Goal: Task Accomplishment & Management: Manage account settings

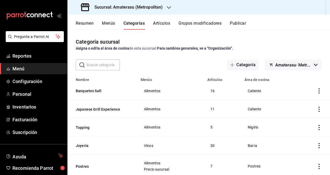
click at [278, 15] on div "Resumen Menús Categorías Artículos Grupos modificadores Publicar" at bounding box center [199, 22] width 263 height 15
click at [27, 79] on span "Configuración" at bounding box center [37, 81] width 51 height 7
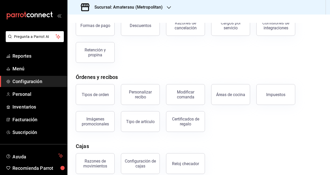
scroll to position [39, 0]
click at [29, 71] on span "Menú" at bounding box center [37, 68] width 51 height 7
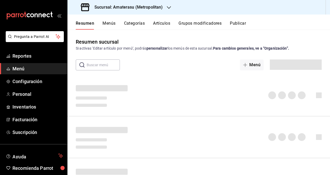
click at [158, 21] on button "Artículos" at bounding box center [161, 25] width 17 height 9
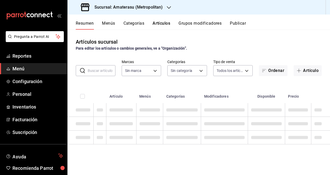
click at [100, 70] on input "text" at bounding box center [102, 70] width 28 height 10
type input "omaka"
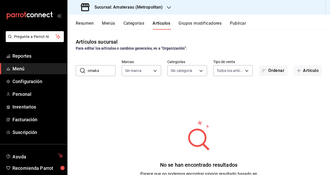
type input "e4cd7fcb-d45b-43ae-a99f-ad4ccfcd9032,f3afaab8-8c3d-4e49-a299-af9bdf6027b2"
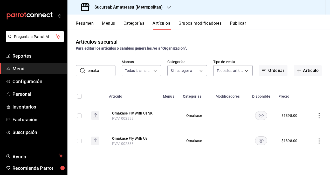
click at [242, 44] on div "Artículos sucursal Para editar los artículos o cambios generales, ve a “Organiz…" at bounding box center [199, 44] width 263 height 13
click at [317, 114] on icon "actions" at bounding box center [319, 115] width 5 height 5
click at [304, 125] on span "Editar" at bounding box center [304, 127] width 14 height 5
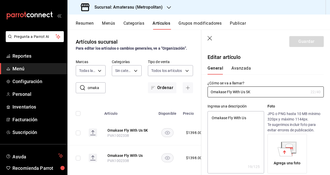
type textarea "x"
type input "$1398.00"
click at [241, 69] on button "Avanzada" at bounding box center [241, 70] width 19 height 9
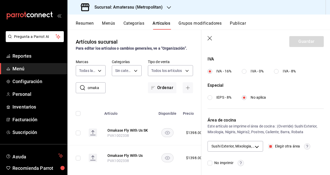
scroll to position [197, 0]
click at [254, 145] on body "Pregunta a Parrot AI Reportes Menú Configuración Personal Inventarios Facturaci…" at bounding box center [165, 87] width 330 height 175
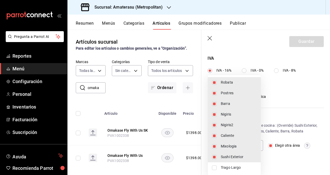
click at [281, 115] on div at bounding box center [165, 87] width 330 height 175
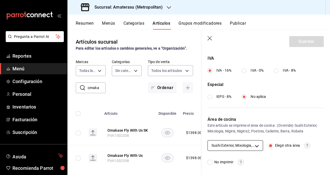
click at [252, 144] on body "Pregunta a Parrot AI Reportes Menú Configuración Personal Inventarios Facturaci…" at bounding box center [165, 87] width 330 height 175
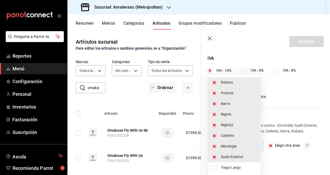
click at [298, 104] on div at bounding box center [165, 87] width 330 height 175
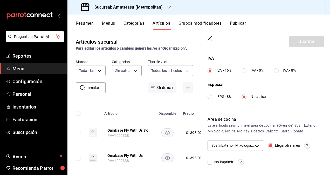
click at [209, 39] on icon "button" at bounding box center [210, 38] width 4 height 4
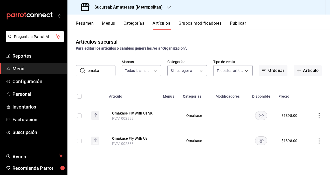
click at [318, 138] on td at bounding box center [319, 140] width 23 height 25
click at [320, 139] on icon "actions" at bounding box center [319, 140] width 1 height 5
click at [298, 139] on span "Editar" at bounding box center [304, 139] width 14 height 5
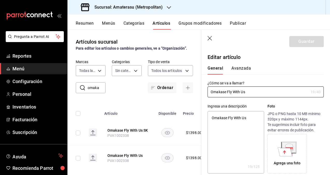
type textarea "x"
type input "$1398.00"
click at [241, 68] on button "Avanzada" at bounding box center [241, 70] width 19 height 9
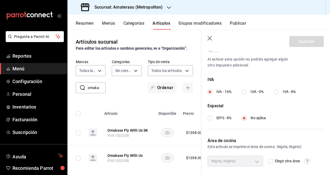
scroll to position [191, 0]
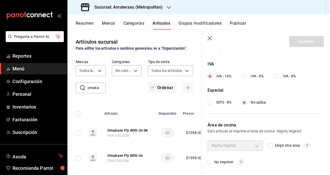
click at [269, 145] on input "Elegir otra área" at bounding box center [271, 145] width 5 height 5
checkbox input "true"
click at [254, 145] on body "Pregunta a Parrot AI Reportes Menú Configuración Personal Inventarios Facturaci…" at bounding box center [165, 87] width 330 height 175
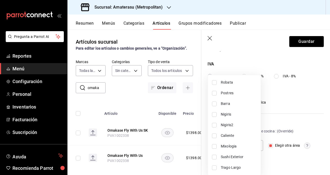
click at [217, 84] on li "Robata" at bounding box center [234, 82] width 53 height 11
type input "fb3d8e0d-aade-421e-a357-289c0b1fc74b"
checkbox input "true"
click at [215, 93] on input "checkbox" at bounding box center [214, 93] width 5 height 5
checkbox input "true"
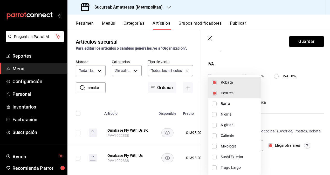
click at [218, 103] on li "Barra" at bounding box center [234, 103] width 53 height 11
type input "83ea9905-e90f-43fe-aec3-8347e68af531,df836cdd-7d57-4298-b210-0628a97ff46c,fb3d8…"
checkbox input "true"
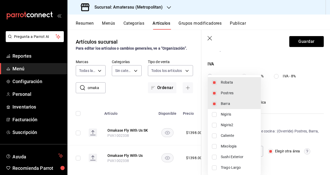
click at [220, 116] on li "Nigiris" at bounding box center [234, 114] width 53 height 11
type input "21bd2212-c03c-4fdc-a7a7-128866a2837d,83ea9905-e90f-43fe-aec3-8347e68af531,df836…"
checkbox input "true"
click at [215, 123] on input "checkbox" at bounding box center [214, 125] width 5 height 5
checkbox input "true"
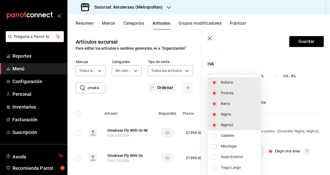
click at [213, 143] on li "Mixologia" at bounding box center [234, 146] width 53 height 11
type input "19e0f843-5127-4d20-970b-fb336a2ce766,21bd2212-c03c-4fdc-a7a7-128866a2837d,808fc…"
checkbox input "true"
click at [216, 157] on input "checkbox" at bounding box center [214, 157] width 5 height 5
checkbox input "true"
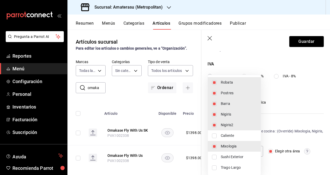
type input "143ec4ea-86ce-4fab-8ece-526d57b4e5ee,19e0f843-5127-4d20-970b-fb336a2ce766,21bd2…"
click at [216, 168] on input "checkbox" at bounding box center [214, 167] width 5 height 5
checkbox input "true"
type input "143ec4ea-86ce-4fab-8ece-526d57b4e5ee,19e0f843-5127-4d20-970b-fb336a2ce766,21bd2…"
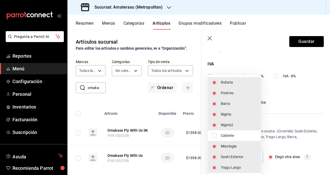
click at [304, 44] on div at bounding box center [165, 87] width 330 height 175
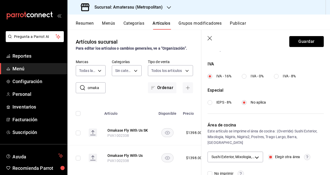
click at [304, 44] on button "Guardar" at bounding box center [307, 41] width 35 height 11
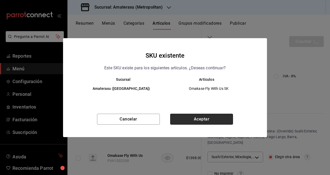
click at [209, 117] on button "Aceptar" at bounding box center [201, 119] width 63 height 11
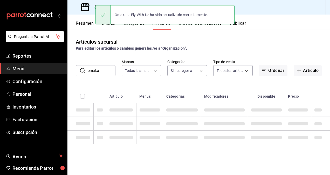
click at [236, 23] on button "Publicar" at bounding box center [238, 25] width 16 height 9
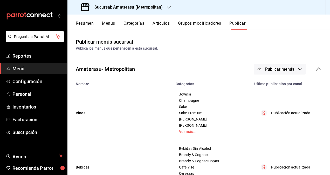
click at [282, 70] on span "Publicar menús" at bounding box center [279, 69] width 29 height 5
click at [291, 90] on li "Punto de venta" at bounding box center [276, 86] width 48 height 15
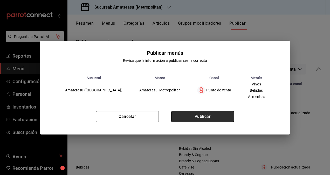
click at [228, 121] on button "Publicar" at bounding box center [202, 116] width 63 height 11
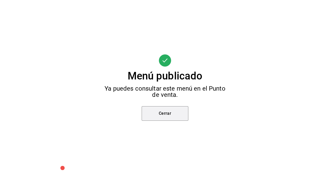
click at [178, 118] on button "Cerrar" at bounding box center [165, 113] width 47 height 15
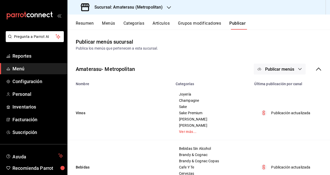
click at [206, 62] on div "Amaterasu- Metropolitan Publicar menús" at bounding box center [199, 68] width 263 height 19
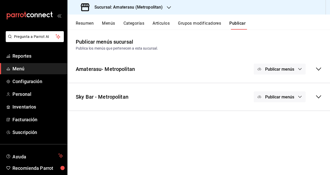
click at [155, 23] on button "Artículos" at bounding box center [161, 25] width 17 height 9
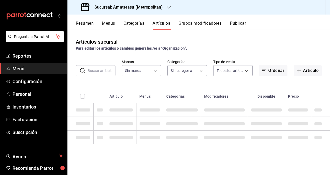
click at [98, 71] on input "text" at bounding box center [102, 70] width 28 height 10
type input "omaka"
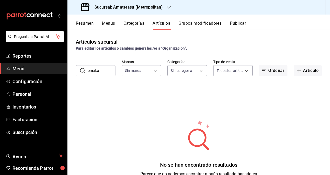
type input "e4cd7fcb-d45b-43ae-a99f-ad4ccfcd9032,f3afaab8-8c3d-4e49-a299-af9bdf6027b2"
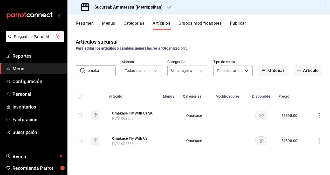
click at [319, 119] on td at bounding box center [319, 115] width 23 height 25
click at [319, 116] on icon "actions" at bounding box center [319, 115] width 1 height 5
click at [299, 125] on span "Editar" at bounding box center [304, 127] width 14 height 5
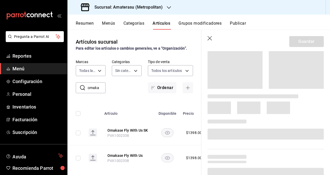
scroll to position [94, 0]
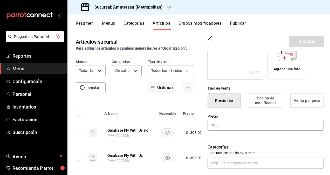
type textarea "x"
type input "$1398.00"
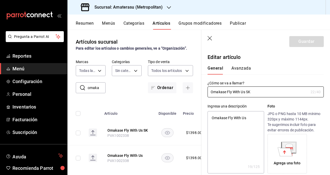
click at [242, 70] on button "Avanzada" at bounding box center [241, 70] width 19 height 9
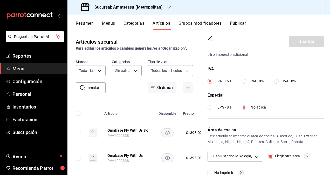
scroll to position [197, 0]
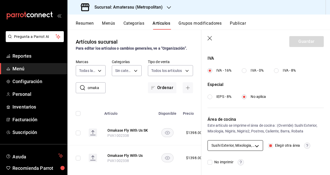
click at [256, 145] on body "Pregunta a Parrot AI Reportes Menú Configuración Personal Inventarios Facturaci…" at bounding box center [165, 87] width 330 height 175
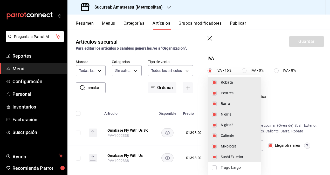
click at [214, 165] on input "checkbox" at bounding box center [214, 167] width 5 height 5
checkbox input "true"
type input "143ec4ea-86ce-4fab-8ece-526d57b4e5ee,19e0f843-5127-4d20-970b-fb336a2ce766,21bd2…"
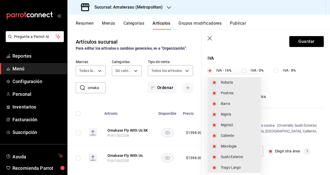
click at [293, 38] on div at bounding box center [165, 87] width 330 height 175
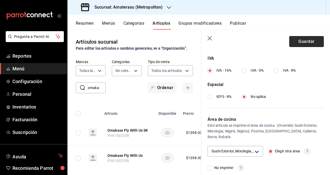
click at [295, 42] on button "Guardar" at bounding box center [307, 41] width 35 height 11
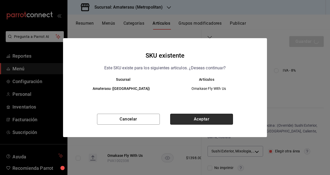
click at [202, 117] on button "Aceptar" at bounding box center [201, 119] width 63 height 11
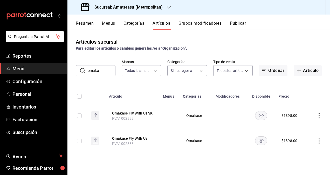
click at [321, 143] on icon "actions" at bounding box center [319, 140] width 5 height 5
click at [296, 141] on div at bounding box center [292, 140] width 9 height 6
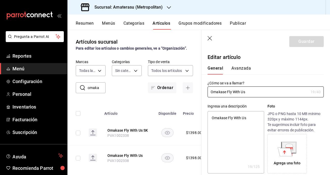
type textarea "x"
type input "$1398.00"
click at [237, 68] on button "Avanzada" at bounding box center [241, 70] width 19 height 9
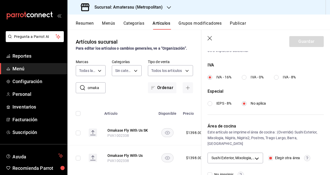
scroll to position [197, 0]
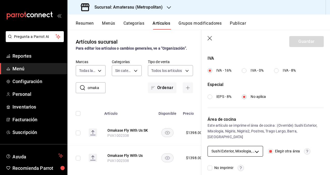
click at [255, 148] on body "Pregunta a Parrot AI Reportes Menú Configuración Personal Inventarios Facturaci…" at bounding box center [165, 87] width 330 height 175
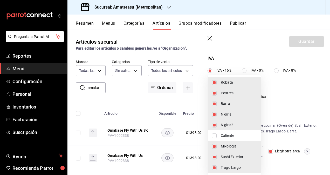
click at [213, 135] on input "checkbox" at bounding box center [214, 136] width 5 height 5
checkbox input "true"
type input "143ec4ea-86ce-4fab-8ece-526d57b4e5ee,19e0f843-5127-4d20-970b-fb336a2ce766,21bd2…"
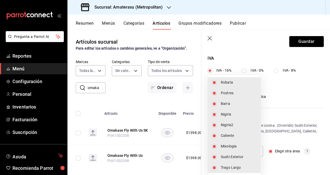
drag, startPoint x: 328, startPoint y: 139, endPoint x: 320, endPoint y: 162, distance: 23.7
click at [320, 162] on div at bounding box center [165, 87] width 330 height 175
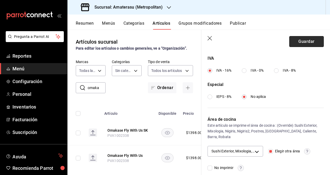
click at [305, 43] on button "Guardar" at bounding box center [307, 41] width 35 height 11
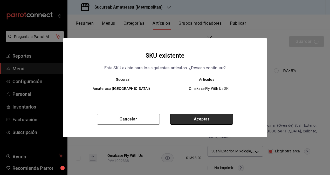
click at [220, 122] on button "Aceptar" at bounding box center [201, 119] width 63 height 11
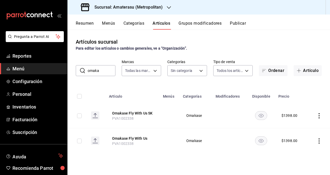
click at [319, 138] on td at bounding box center [319, 140] width 23 height 25
click at [320, 139] on icon "actions" at bounding box center [319, 140] width 5 height 5
click at [302, 142] on span "Editar" at bounding box center [304, 139] width 14 height 5
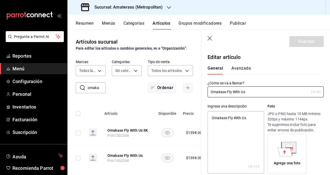
type textarea "x"
type input "$1398.00"
type input "E48"
type input "90101500"
radio input "true"
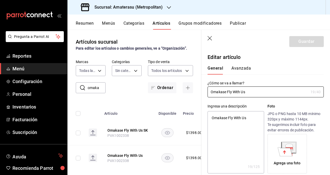
radio input "true"
type input "143ec4ea-86ce-4fab-8ece-526d57b4e5ee,19e0f843-5127-4d20-970b-fb336a2ce766,21bd2…"
click at [241, 68] on button "Avanzada" at bounding box center [241, 70] width 19 height 9
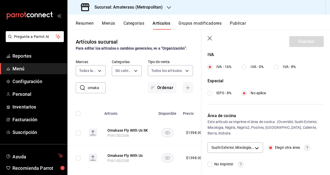
scroll to position [201, 0]
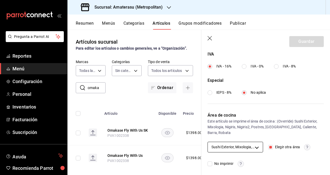
click at [259, 145] on body "Pregunta a Parrot AI Reportes Menú Configuración Personal Inventarios Facturaci…" at bounding box center [165, 87] width 330 height 175
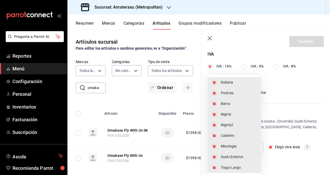
drag, startPoint x: 329, startPoint y: 117, endPoint x: 326, endPoint y: 136, distance: 18.6
click at [326, 136] on div at bounding box center [165, 87] width 330 height 175
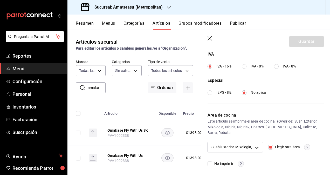
drag, startPoint x: 288, startPoint y: 81, endPoint x: 238, endPoint y: 47, distance: 60.2
click at [276, 73] on div "Impuestos Exento Al activar esta opción no podrás agregar algún otro impuesto a…" at bounding box center [266, 51] width 116 height 87
click at [210, 40] on icon "button" at bounding box center [210, 38] width 5 height 5
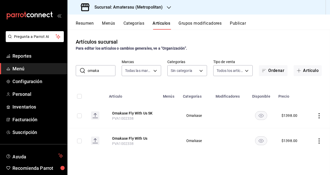
click at [240, 23] on button "Publicar" at bounding box center [238, 25] width 16 height 9
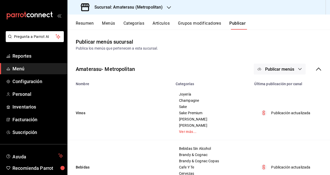
click at [274, 71] on span "Publicar menús" at bounding box center [279, 69] width 29 height 5
click at [271, 81] on li "Punto de venta" at bounding box center [276, 86] width 48 height 15
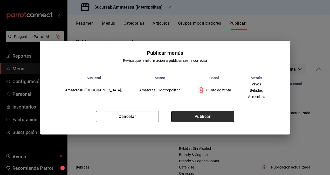
click at [204, 116] on button "Publicar" at bounding box center [202, 116] width 63 height 11
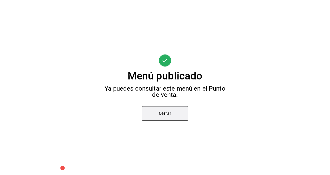
click at [154, 112] on button "Cerrar" at bounding box center [165, 113] width 47 height 15
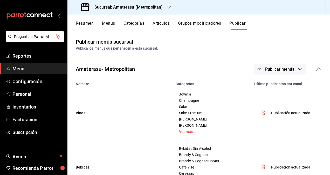
click at [127, 21] on button "Categorías" at bounding box center [134, 25] width 21 height 9
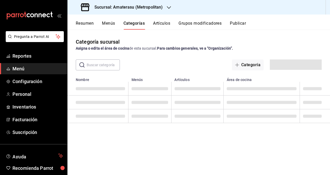
click at [92, 64] on input "text" at bounding box center [103, 65] width 33 height 10
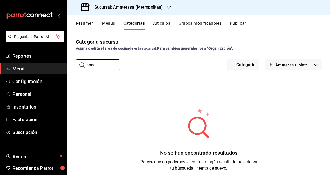
type input "om"
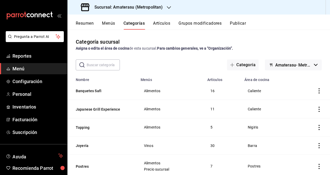
click at [102, 69] on input "text" at bounding box center [103, 65] width 33 height 10
click at [102, 65] on input "text" at bounding box center [103, 65] width 33 height 10
click at [154, 18] on div "Resumen Menús Categorías Artículos Grupos modificadores Publicar" at bounding box center [199, 22] width 263 height 15
click at [154, 19] on div "Resumen Menús Categorías Artículos Grupos modificadores Publicar" at bounding box center [199, 22] width 263 height 15
click at [156, 24] on button "Artículos" at bounding box center [161, 25] width 17 height 9
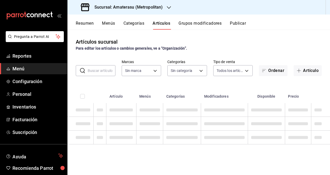
type input "e4cd7fcb-d45b-43ae-a99f-ad4ccfcd9032,f3afaab8-8c3d-4e49-a299-af9bdf6027b2"
click at [100, 69] on input "text" at bounding box center [102, 70] width 28 height 10
type input "omaka"
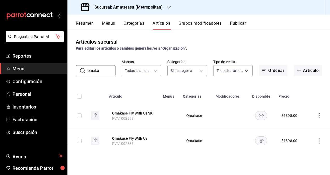
click at [318, 118] on icon "actions" at bounding box center [319, 115] width 5 height 5
click at [293, 128] on icon at bounding box center [291, 128] width 6 height 6
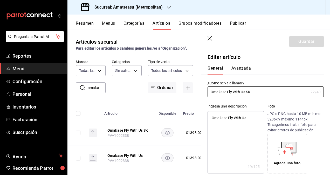
type textarea "x"
type input "$1398.00"
click at [237, 62] on div "General Avanzada" at bounding box center [263, 68] width 123 height 14
click at [235, 70] on button "Avanzada" at bounding box center [241, 70] width 19 height 9
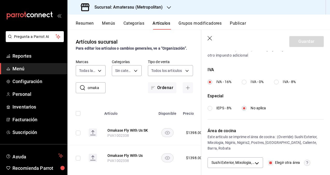
scroll to position [203, 0]
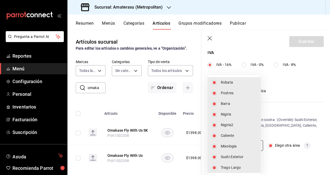
click at [253, 144] on body "Pregunta a Parrot AI Reportes Menú Configuración Personal Inventarios Facturaci…" at bounding box center [165, 87] width 330 height 175
click at [214, 102] on input "checkbox" at bounding box center [214, 104] width 5 height 5
checkbox input "false"
type input "143ec4ea-86ce-4fab-8ece-526d57b4e5ee,19e0f843-5127-4d20-970b-fb336a2ce766,21bd2…"
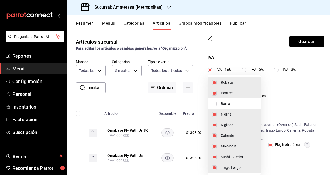
scroll to position [197, 0]
click at [215, 145] on input "checkbox" at bounding box center [214, 146] width 5 height 5
checkbox input "false"
type input "143ec4ea-86ce-4fab-8ece-526d57b4e5ee,21bd2212-c03c-4fdc-a7a7-128866a2837d,808fc…"
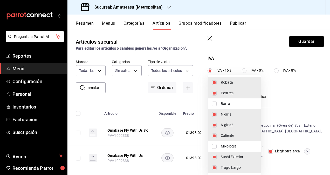
click at [215, 168] on input "checkbox" at bounding box center [214, 167] width 5 height 5
checkbox input "false"
type input "143ec4ea-86ce-4fab-8ece-526d57b4e5ee,21bd2212-c03c-4fdc-a7a7-128866a2837d,808fc…"
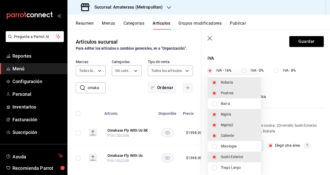
click at [296, 42] on div at bounding box center [165, 87] width 330 height 175
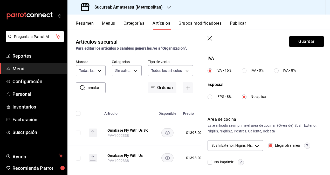
click at [296, 42] on button "Guardar" at bounding box center [307, 41] width 35 height 11
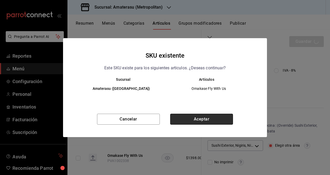
click at [224, 118] on button "Aceptar" at bounding box center [201, 119] width 63 height 11
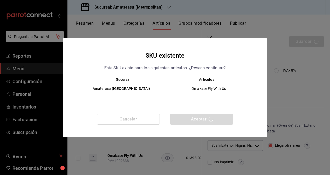
checkbox input "false"
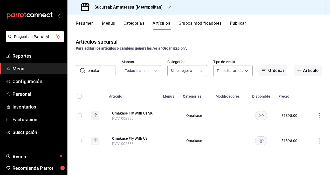
click at [318, 115] on icon "actions" at bounding box center [319, 115] width 5 height 5
click at [299, 127] on span "Editar" at bounding box center [304, 127] width 14 height 5
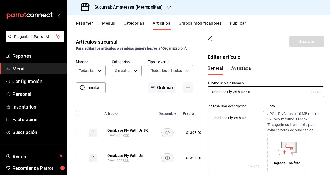
type textarea "x"
type input "$1398.00"
click at [239, 66] on button "Avanzada" at bounding box center [241, 70] width 19 height 9
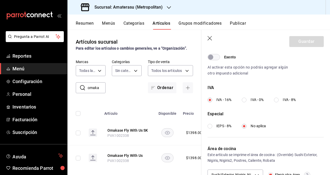
scroll to position [197, 0]
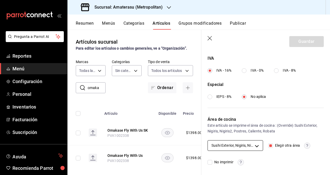
click at [256, 147] on body "Pregunta a Parrot AI Reportes Menú Configuración Personal Inventarios Facturaci…" at bounding box center [165, 87] width 330 height 175
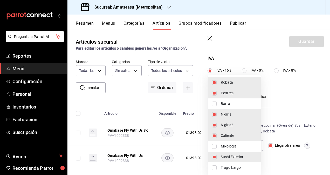
click at [275, 81] on div at bounding box center [165, 87] width 330 height 175
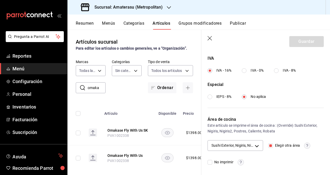
click at [213, 40] on icon "button" at bounding box center [210, 38] width 5 height 5
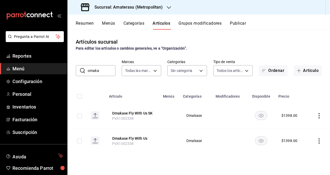
click at [321, 142] on icon "actions" at bounding box center [319, 140] width 5 height 5
click at [307, 141] on span "Editar" at bounding box center [304, 139] width 14 height 5
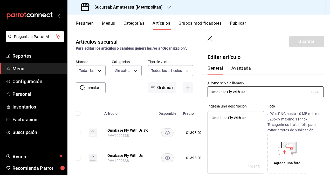
type textarea "x"
type input "$1398.00"
click at [245, 72] on button "Avanzada" at bounding box center [241, 70] width 19 height 9
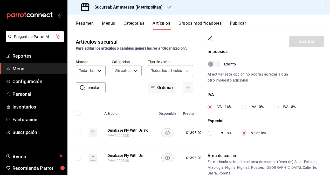
scroll to position [203, 0]
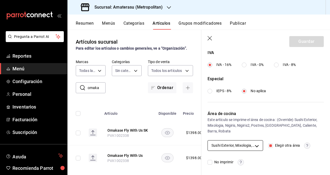
click at [255, 142] on body "Pregunta a Parrot AI Reportes Menú Configuración Personal Inventarios Facturaci…" at bounding box center [165, 87] width 330 height 175
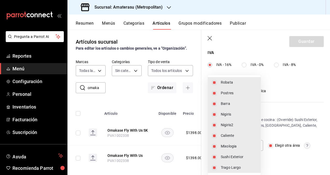
click at [214, 101] on li "Barra" at bounding box center [234, 103] width 53 height 11
type input "143ec4ea-86ce-4fab-8ece-526d57b4e5ee,19e0f843-5127-4d20-970b-fb336a2ce766,21bd2…"
checkbox input "false"
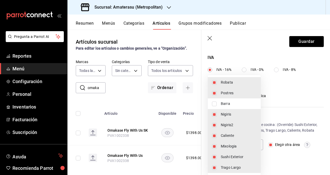
scroll to position [197, 0]
click at [215, 145] on input "checkbox" at bounding box center [214, 146] width 5 height 5
checkbox input "false"
type input "143ec4ea-86ce-4fab-8ece-526d57b4e5ee,21bd2212-c03c-4fdc-a7a7-128866a2837d,808fc…"
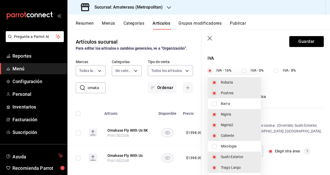
click at [215, 169] on input "checkbox" at bounding box center [214, 167] width 5 height 5
checkbox input "false"
type input "143ec4ea-86ce-4fab-8ece-526d57b4e5ee,21bd2212-c03c-4fdc-a7a7-128866a2837d,808fc…"
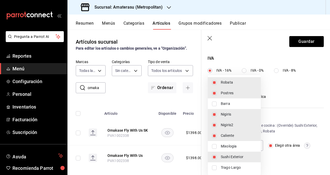
click at [274, 27] on div at bounding box center [165, 87] width 330 height 175
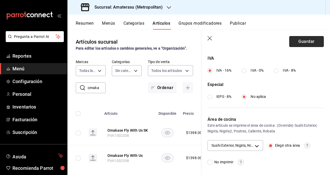
click at [306, 44] on button "Guardar" at bounding box center [307, 41] width 35 height 11
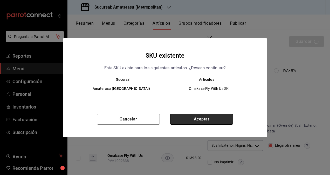
click at [194, 119] on button "Aceptar" at bounding box center [201, 119] width 63 height 11
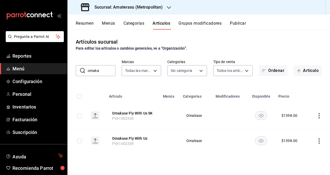
click at [318, 141] on icon "actions" at bounding box center [319, 140] width 5 height 5
click at [309, 141] on span "Editar" at bounding box center [304, 139] width 14 height 5
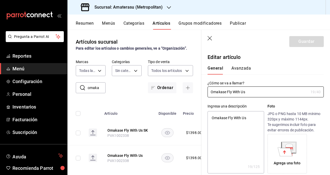
type textarea "x"
type input "$1398.00"
type input "E48"
type input "90101500"
radio input "true"
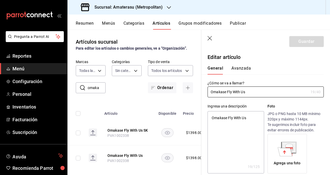
radio input "true"
type input "143ec4ea-86ce-4fab-8ece-526d57b4e5ee,21bd2212-c03c-4fdc-a7a7-128866a2837d,808fc…"
click at [236, 68] on button "Avanzada" at bounding box center [241, 70] width 19 height 9
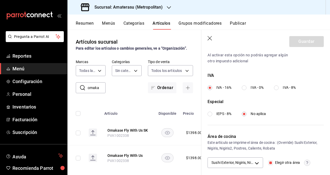
scroll to position [197, 0]
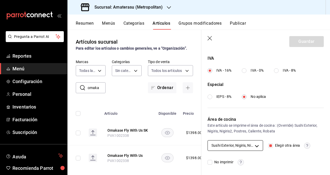
click at [256, 147] on body "Pregunta a Parrot AI Reportes Menú Configuración Personal Inventarios Facturaci…" at bounding box center [165, 87] width 330 height 175
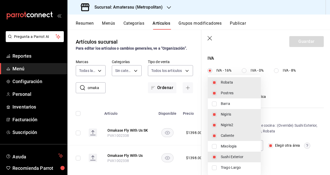
click at [279, 85] on div at bounding box center [165, 87] width 330 height 175
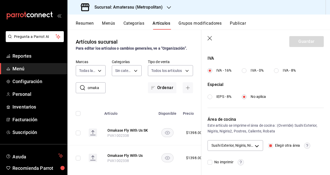
click at [211, 39] on icon "button" at bounding box center [210, 38] width 5 height 5
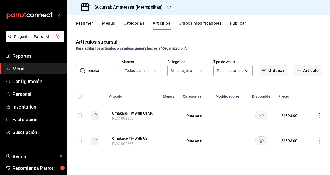
click at [211, 39] on main "Artículos sucursal Para editar los artículos o cambios generales, ve a “Organiz…" at bounding box center [199, 102] width 263 height 145
click at [236, 24] on button "Publicar" at bounding box center [238, 25] width 16 height 9
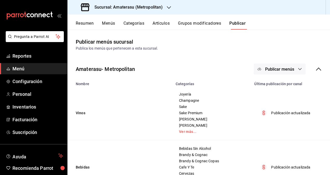
click at [283, 70] on span "Publicar menús" at bounding box center [279, 69] width 29 height 5
click at [276, 86] on span "Punto de venta" at bounding box center [283, 85] width 25 height 5
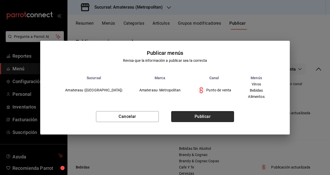
click at [209, 113] on button "Publicar" at bounding box center [202, 116] width 63 height 11
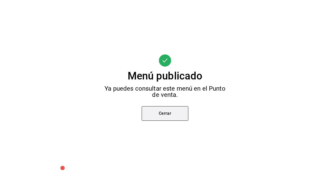
click at [183, 120] on button "Cerrar" at bounding box center [165, 113] width 47 height 15
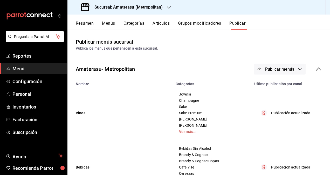
click at [159, 19] on div "Resumen Menús Categorías Artículos Grupos modificadores Publicar" at bounding box center [199, 22] width 263 height 15
click at [158, 22] on button "Artículos" at bounding box center [161, 25] width 17 height 9
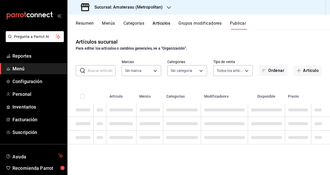
type input "e4cd7fcb-d45b-43ae-a99f-ad4ccfcd9032,f3afaab8-8c3d-4e49-a299-af9bdf6027b2"
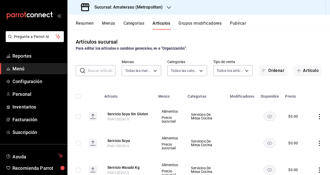
type input "087d9878-8a04-48ff-ab24-0b3ef0fdf69f,f9a59ea1-282a-4f27-8dee-44d2a5bc8fe2,3473a…"
click at [95, 71] on input "text" at bounding box center [102, 70] width 28 height 10
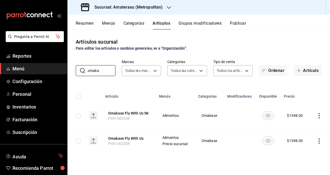
type input "omaka"
click at [319, 139] on icon "actions" at bounding box center [319, 140] width 5 height 5
click at [320, 116] on div at bounding box center [165, 87] width 330 height 175
click at [320, 116] on icon "actions" at bounding box center [319, 115] width 1 height 5
click at [295, 128] on div at bounding box center [292, 128] width 9 height 6
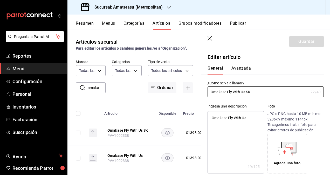
type textarea "x"
type input "$1398.00"
type input "E48"
type input "90101500"
radio input "true"
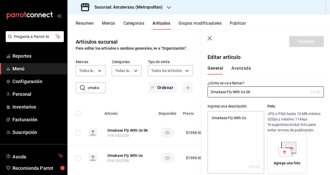
radio input "true"
type input "143ec4ea-86ce-4fab-8ece-526d57b4e5ee,21bd2212-c03c-4fdc-a7a7-128866a2837d,808fc…"
click at [238, 67] on button "Avanzada" at bounding box center [241, 70] width 19 height 9
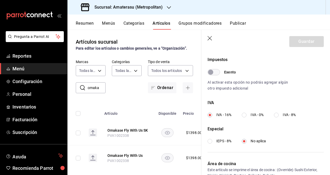
scroll to position [197, 0]
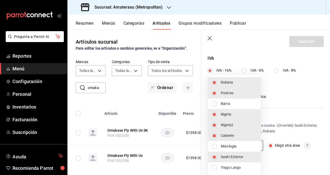
click at [255, 143] on body "Pregunta a Parrot AI Reportes Menú Configuración Personal Inventarios Facturaci…" at bounding box center [165, 87] width 330 height 175
click at [216, 156] on input "checkbox" at bounding box center [214, 157] width 5 height 5
checkbox input "false"
type input "21bd2212-c03c-4fdc-a7a7-128866a2837d,808fc089-436b-456a-b6cb-ba244fb1f66e,83ea9…"
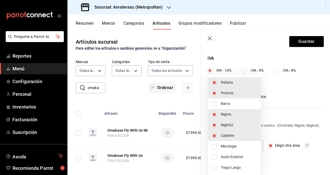
click at [215, 124] on input "checkbox" at bounding box center [214, 125] width 5 height 5
checkbox input "false"
type input "21bd2212-c03c-4fdc-a7a7-128866a2837d,83ea9905-e90f-43fe-aec3-8347e68af531,a76c9…"
click at [214, 116] on input "checkbox" at bounding box center [214, 114] width 5 height 5
checkbox input "false"
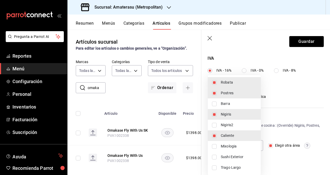
type input "83ea9905-e90f-43fe-aec3-8347e68af531,a76c9a18-a900-425a-9789-f0ba6b19ecad,fb3d8…"
click at [305, 39] on div at bounding box center [165, 87] width 330 height 175
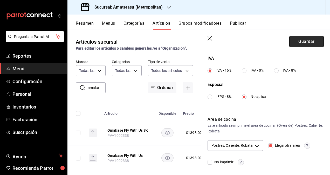
click at [304, 40] on button "Guardar" at bounding box center [307, 41] width 35 height 11
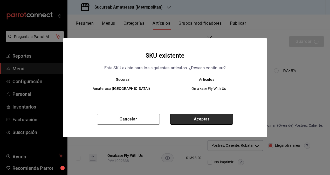
click at [223, 117] on button "Aceptar" at bounding box center [201, 119] width 63 height 11
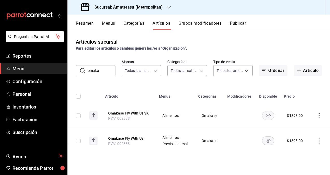
click at [320, 142] on icon "actions" at bounding box center [319, 140] width 5 height 5
click at [302, 140] on span "Editar" at bounding box center [304, 139] width 14 height 5
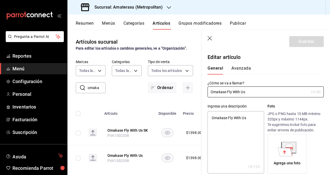
type textarea "x"
type input "$1398.00"
click at [240, 71] on button "Avanzada" at bounding box center [241, 70] width 19 height 9
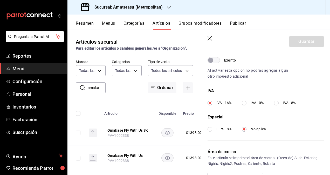
scroll to position [197, 0]
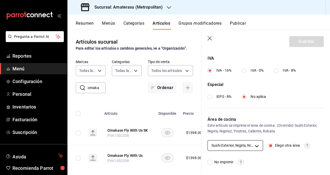
click at [253, 146] on body "Pregunta a Parrot AI Reportes Menú Configuración Personal Inventarios Facturaci…" at bounding box center [165, 87] width 330 height 175
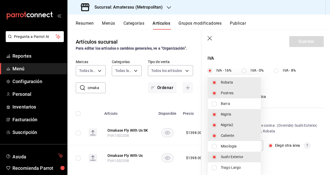
click at [218, 123] on li "Nigiris2" at bounding box center [234, 125] width 53 height 11
type input "143ec4ea-86ce-4fab-8ece-526d57b4e5ee,21bd2212-c03c-4fdc-a7a7-128866a2837d,83ea9…"
checkbox input "false"
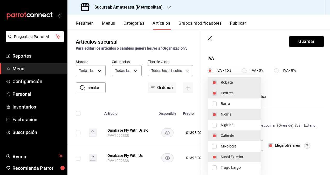
click at [214, 114] on input "checkbox" at bounding box center [214, 114] width 5 height 5
checkbox input "false"
type input "143ec4ea-86ce-4fab-8ece-526d57b4e5ee,83ea9905-e90f-43fe-aec3-8347e68af531,a76c9…"
click at [214, 123] on input "checkbox" at bounding box center [214, 125] width 5 height 5
checkbox input "true"
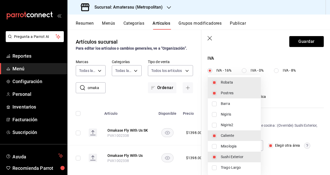
type input "143ec4ea-86ce-4fab-8ece-526d57b4e5ee,808fc089-436b-456a-b6cb-ba244fb1f66e,83ea9…"
click at [214, 124] on input "checkbox" at bounding box center [214, 125] width 5 height 5
checkbox input "false"
click at [214, 128] on li "Nigiris2" at bounding box center [234, 125] width 53 height 11
type input "143ec4ea-86ce-4fab-8ece-526d57b4e5ee,808fc089-436b-456a-b6cb-ba244fb1f66e,83ea9…"
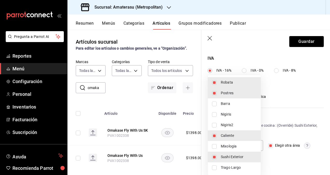
checkbox input "true"
click at [215, 112] on input "checkbox" at bounding box center [214, 114] width 5 height 5
checkbox input "true"
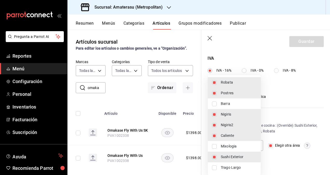
click at [212, 131] on li "Caliente" at bounding box center [234, 135] width 53 height 11
type input "143ec4ea-86ce-4fab-8ece-526d57b4e5ee,21bd2212-c03c-4fdc-a7a7-128866a2837d,808fc…"
checkbox input "false"
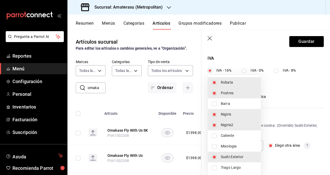
click at [215, 125] on input "checkbox" at bounding box center [214, 125] width 5 height 5
checkbox input "false"
type input "143ec4ea-86ce-4fab-8ece-526d57b4e5ee,21bd2212-c03c-4fdc-a7a7-128866a2837d,83ea9…"
click at [301, 42] on div at bounding box center [165, 87] width 330 height 175
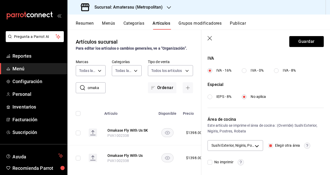
click at [215, 125] on div "Este artículo se imprime el área de cocina : (Override) Sushi Exterior, Nigiris…" at bounding box center [266, 128] width 116 height 11
click at [254, 149] on body "Pregunta a Parrot AI Reportes Menú Configuración Personal Inventarios Facturaci…" at bounding box center [165, 87] width 330 height 175
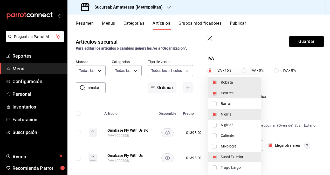
click at [216, 123] on input "checkbox" at bounding box center [214, 125] width 5 height 5
checkbox input "true"
click at [214, 133] on li "Caliente" at bounding box center [234, 135] width 53 height 11
type input "143ec4ea-86ce-4fab-8ece-526d57b4e5ee,21bd2212-c03c-4fdc-a7a7-128866a2837d,808fc…"
checkbox input "true"
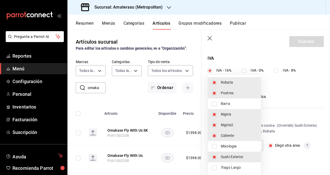
click at [213, 127] on input "checkbox" at bounding box center [214, 125] width 5 height 5
checkbox input "false"
type input "143ec4ea-86ce-4fab-8ece-526d57b4e5ee,21bd2212-c03c-4fdc-a7a7-128866a2837d,83ea9…"
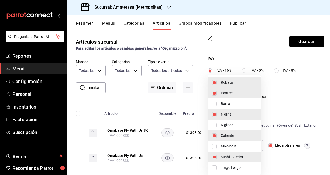
click at [215, 116] on input "checkbox" at bounding box center [214, 114] width 5 height 5
checkbox input "false"
type input "143ec4ea-86ce-4fab-8ece-526d57b4e5ee,83ea9905-e90f-43fe-aec3-8347e68af531,a76c9…"
click at [214, 124] on input "checkbox" at bounding box center [214, 125] width 5 height 5
checkbox input "true"
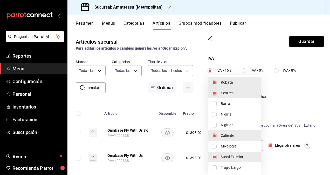
type input "143ec4ea-86ce-4fab-8ece-526d57b4e5ee,808fc089-436b-456a-b6cb-ba244fb1f66e,83ea9…"
click at [304, 42] on div at bounding box center [165, 87] width 330 height 175
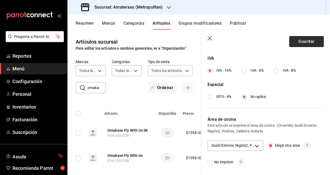
click at [304, 42] on button "Guardar" at bounding box center [307, 41] width 35 height 11
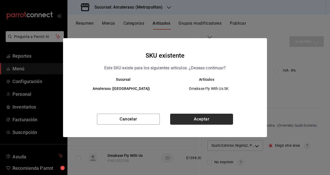
click at [194, 117] on button "Aceptar" at bounding box center [201, 119] width 63 height 11
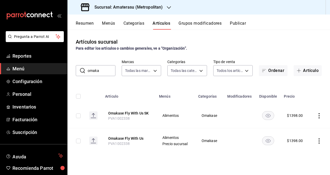
click at [321, 142] on icon "actions" at bounding box center [319, 140] width 5 height 5
click at [301, 138] on span "Editar" at bounding box center [304, 139] width 14 height 5
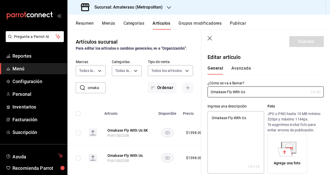
type textarea "x"
type input "$1398.00"
type input "E48"
type input "90101500"
radio input "true"
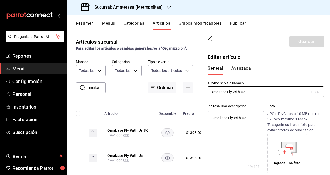
radio input "true"
type input "143ec4ea-86ce-4fab-8ece-526d57b4e5ee,808fc089-436b-456a-b6cb-ba244fb1f66e,83ea9…"
click at [243, 71] on button "Avanzada" at bounding box center [241, 70] width 19 height 9
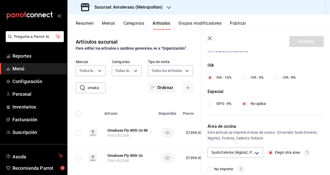
scroll to position [197, 0]
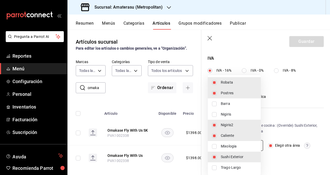
click at [253, 145] on body "Pregunta a Parrot AI Reportes Menú Configuración Personal Inventarios Facturaci…" at bounding box center [165, 87] width 330 height 175
click at [285, 107] on div at bounding box center [165, 87] width 330 height 175
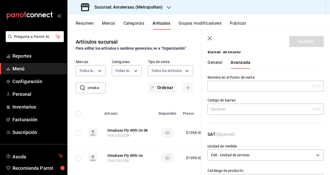
scroll to position [0, 0]
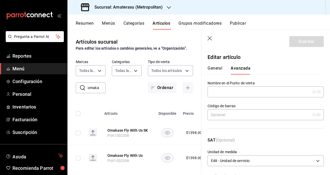
click at [213, 68] on button "General" at bounding box center [215, 70] width 15 height 9
type textarea "x"
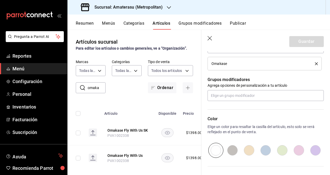
scroll to position [257, 0]
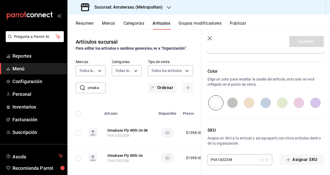
click at [209, 36] on header "Guardar" at bounding box center [266, 40] width 129 height 21
click at [211, 38] on icon "button" at bounding box center [210, 38] width 5 height 5
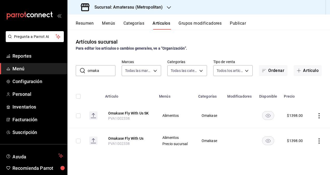
click at [319, 116] on icon "actions" at bounding box center [319, 115] width 5 height 5
click at [301, 136] on span "Duplicar" at bounding box center [304, 138] width 14 height 5
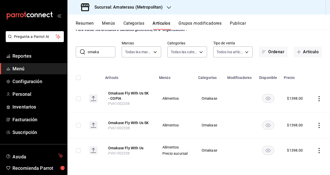
scroll to position [19, 0]
click at [317, 97] on icon "actions" at bounding box center [319, 98] width 5 height 5
click at [292, 108] on div at bounding box center [288, 110] width 9 height 6
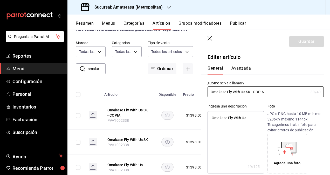
type textarea "x"
type input "$1398.00"
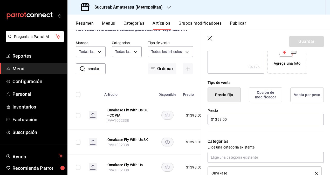
scroll to position [115, 0]
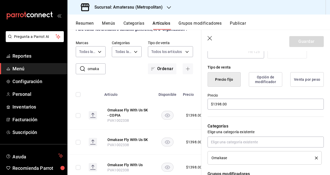
click at [264, 89] on div "Precio $1398.00" at bounding box center [263, 99] width 123 height 24
click at [268, 80] on button "Opción de modificador" at bounding box center [266, 79] width 34 height 15
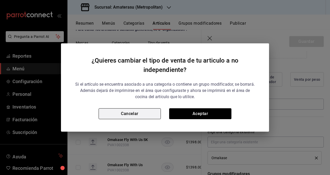
click at [147, 116] on button "Cancelar" at bounding box center [130, 113] width 62 height 11
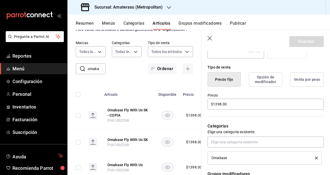
type textarea "x"
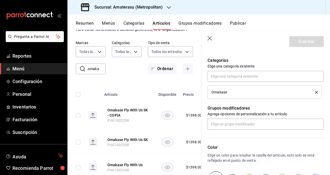
scroll to position [216, 0]
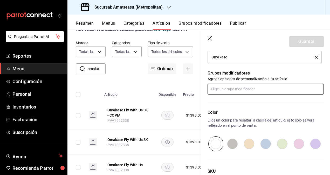
click at [270, 90] on input "text" at bounding box center [266, 89] width 116 height 11
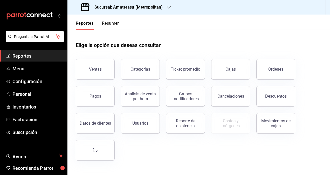
click at [29, 75] on ul "Reportes Menú Configuración Personal Inventarios Facturación Suscripción" at bounding box center [33, 94] width 67 height 88
click at [32, 71] on span "Menú" at bounding box center [37, 68] width 51 height 7
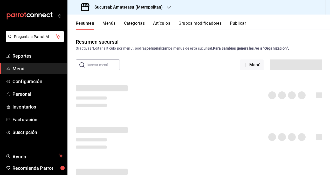
click at [163, 20] on div "Resumen Menús Categorías Artículos Grupos modificadores Publicar" at bounding box center [199, 22] width 263 height 15
click at [163, 23] on button "Artículos" at bounding box center [161, 25] width 17 height 9
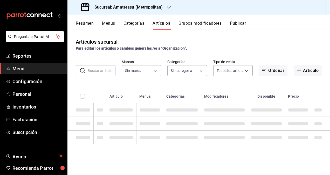
click at [101, 67] on input "text" at bounding box center [102, 70] width 28 height 10
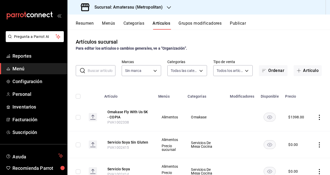
type input "087d9878-8a04-48ff-ab24-0b3ef0fdf69f,f9a59ea1-282a-4f27-8dee-44d2a5bc8fe2,3473a…"
type input "omaka"
type input "087d9878-8a04-48ff-ab24-0b3ef0fdf69f,f9a59ea1-282a-4f27-8dee-44d2a5bc8fe2,3473a…"
type input "e4cd7fcb-d45b-43ae-a99f-ad4ccfcd9032,f3afaab8-8c3d-4e49-a299-af9bdf6027b2"
type input "087d9878-8a04-48ff-ab24-0b3ef0fdf69f,f9a59ea1-282a-4f27-8dee-44d2a5bc8fe2,3473a…"
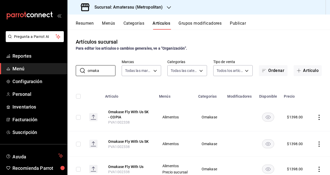
scroll to position [19, 0]
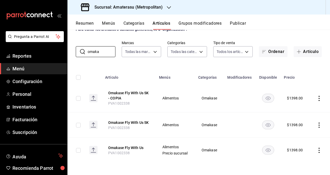
click at [319, 148] on icon "actions" at bounding box center [319, 150] width 1 height 5
click at [316, 149] on div at bounding box center [165, 87] width 330 height 175
click at [317, 149] on icon "actions" at bounding box center [319, 150] width 5 height 5
click at [316, 150] on div at bounding box center [165, 87] width 330 height 175
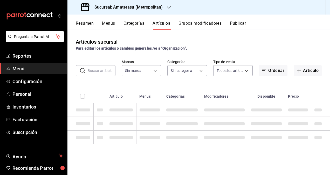
type input "087d9878-8a04-48ff-ab24-0b3ef0fdf69f,f9a59ea1-282a-4f27-8dee-44d2a5bc8fe2,3473a…"
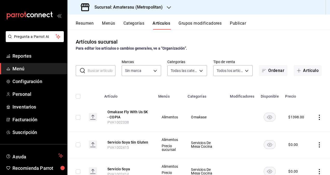
type input "e4cd7fcb-d45b-43ae-a99f-ad4ccfcd9032,f3afaab8-8c3d-4e49-a299-af9bdf6027b2"
click at [103, 72] on input "text" at bounding box center [102, 70] width 28 height 10
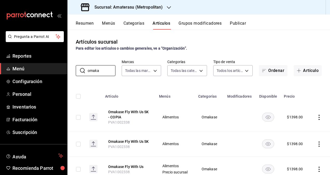
scroll to position [19, 0]
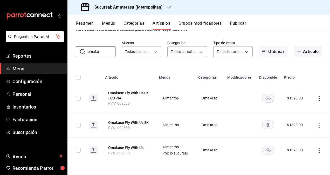
type input "omaka"
click at [317, 149] on icon "actions" at bounding box center [319, 150] width 5 height 5
click at [300, 139] on span "Editar" at bounding box center [300, 139] width 14 height 5
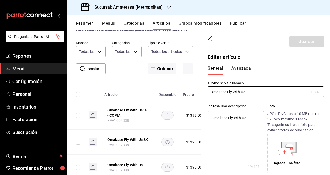
type textarea "x"
type input "$1398.00"
click at [244, 71] on button "Avanzada" at bounding box center [241, 70] width 19 height 9
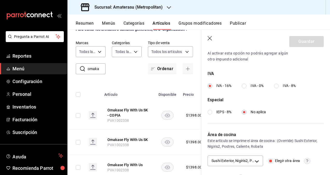
scroll to position [197, 0]
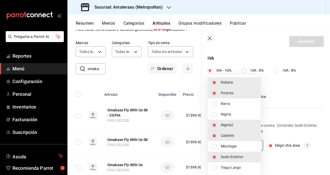
click at [257, 143] on body "Pregunta a Parrot AI Reportes Menú Configuración Personal Inventarios Facturaci…" at bounding box center [165, 87] width 330 height 175
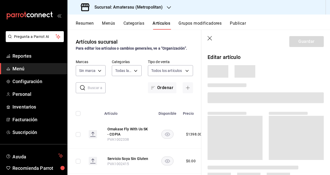
type input "087d9878-8a04-48ff-ab24-0b3ef0fdf69f,f9a59ea1-282a-4f27-8dee-44d2a5bc8fe2,3473a…"
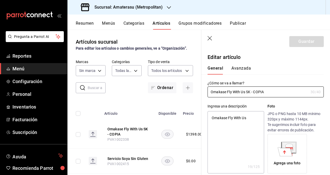
type textarea "x"
type input "$1398.00"
type textarea "x"
type input "e4cd7fcb-d45b-43ae-a99f-ad4ccfcd9032,f3afaab8-8c3d-4e49-a299-af9bdf6027b2"
type textarea "x"
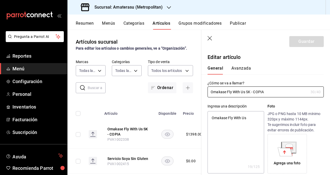
click at [242, 67] on button "Avanzada" at bounding box center [241, 70] width 19 height 9
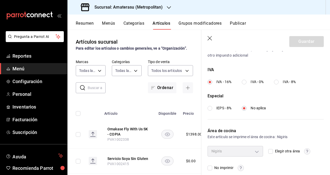
scroll to position [191, 0]
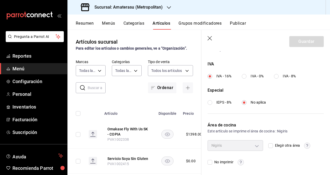
click at [269, 144] on input "Elegir otra área" at bounding box center [271, 145] width 5 height 5
checkbox input "true"
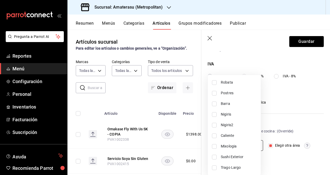
click at [254, 144] on body "Pregunta a Parrot AI Reportes Menú Configuración Personal Inventarios Facturaci…" at bounding box center [165, 87] width 330 height 175
click at [216, 81] on input "checkbox" at bounding box center [214, 82] width 5 height 5
checkbox input "true"
click at [214, 88] on li "Postres" at bounding box center [234, 93] width 53 height 11
type input "83ea9905-e90f-43fe-aec3-8347e68af531,fb3d8e0d-aade-421e-a357-289c0b1fc74b"
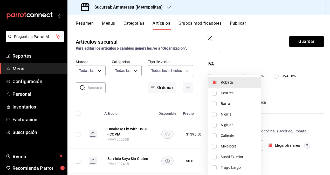
checkbox input "true"
click at [214, 102] on input "checkbox" at bounding box center [214, 104] width 5 height 5
checkbox input "true"
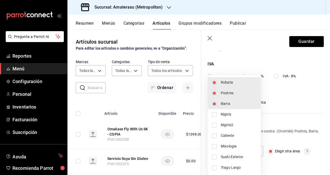
type input "83ea9905-e90f-43fe-aec3-8347e68af531,df836cdd-7d57-4298-b210-0628a97ff46c,fb3d8…"
click at [216, 123] on input "checkbox" at bounding box center [214, 125] width 5 height 5
checkbox input "true"
click at [215, 133] on li "Caliente" at bounding box center [234, 135] width 53 height 11
type input "808fc089-436b-456a-b6cb-ba244fb1f66e,83ea9905-e90f-43fe-aec3-8347e68af531,a76c9…"
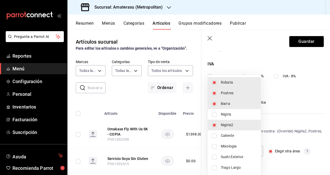
checkbox input "true"
click at [219, 157] on li "Sushi Exterior" at bounding box center [234, 157] width 53 height 11
type input "143ec4ea-86ce-4fab-8ece-526d57b4e5ee,808fc089-436b-456a-b6cb-ba244fb1f66e,83ea9…"
checkbox input "true"
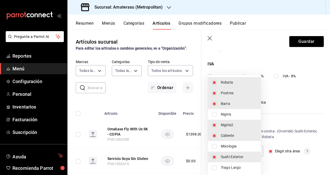
click at [306, 43] on div at bounding box center [165, 87] width 330 height 175
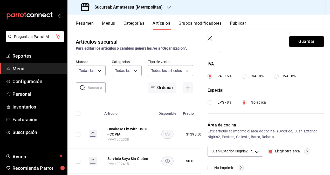
click at [306, 43] on button "Guardar" at bounding box center [307, 41] width 35 height 11
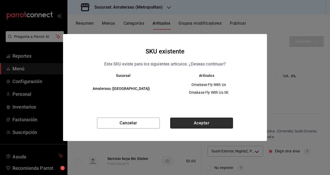
click at [204, 122] on button "Aceptar" at bounding box center [201, 123] width 63 height 11
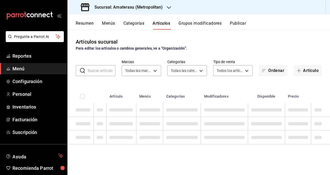
click at [241, 24] on button "Publicar" at bounding box center [238, 25] width 16 height 9
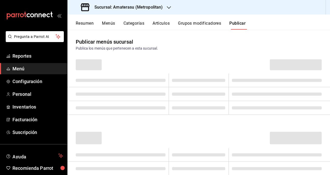
drag, startPoint x: 241, startPoint y: 24, endPoint x: 250, endPoint y: 58, distance: 35.1
click at [250, 58] on div "Resumen Menús Categorías Artículos Grupos modificadores Publicar Publicar menús…" at bounding box center [199, 95] width 263 height 161
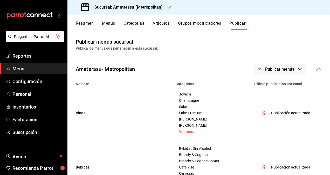
click at [275, 69] on span "Publicar menús" at bounding box center [279, 69] width 29 height 5
click at [273, 85] on span "Punto de venta" at bounding box center [283, 85] width 25 height 5
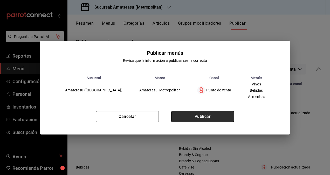
click at [195, 119] on button "Publicar" at bounding box center [202, 116] width 63 height 11
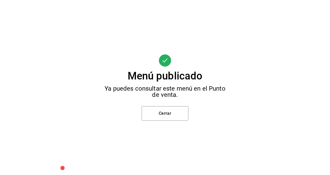
click at [170, 121] on div "Menú publicado Ya puedes consultar este menú en el Punto de venta. Cerrar" at bounding box center [165, 87] width 330 height 175
click at [173, 118] on button "Cerrar" at bounding box center [165, 113] width 47 height 15
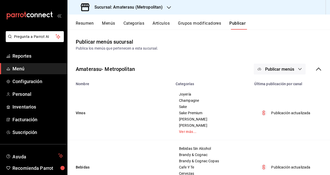
click at [156, 21] on button "Artículos" at bounding box center [161, 25] width 17 height 9
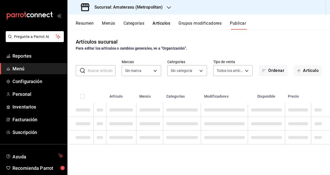
type input "e4cd7fcb-d45b-43ae-a99f-ad4ccfcd9032,f3afaab8-8c3d-4e49-a299-af9bdf6027b2"
click at [156, 21] on button "Artículos" at bounding box center [162, 25] width 18 height 9
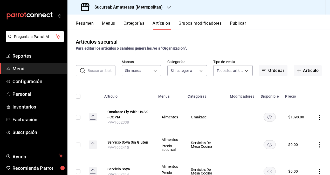
type input "087d9878-8a04-48ff-ab24-0b3ef0fdf69f,f9a59ea1-282a-4f27-8dee-44d2a5bc8fe2,3473a…"
type input "e4cd7fcb-d45b-43ae-a99f-ad4ccfcd9032,f3afaab8-8c3d-4e49-a299-af9bdf6027b2"
click at [156, 21] on button "Artículos" at bounding box center [162, 25] width 18 height 9
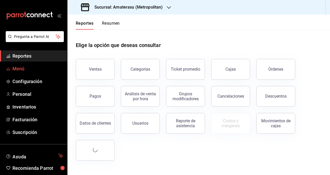
click at [31, 74] on link "Menú" at bounding box center [33, 68] width 67 height 11
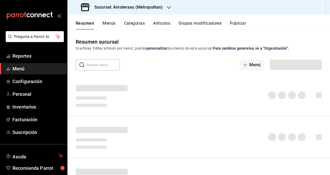
click at [161, 21] on button "Artículos" at bounding box center [161, 25] width 17 height 9
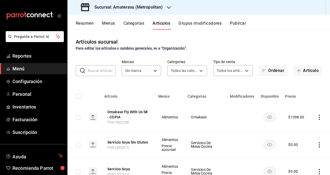
type input "087d9878-8a04-48ff-ab24-0b3ef0fdf69f,f9a59ea1-282a-4f27-8dee-44d2a5bc8fe2,3473a…"
type input "e4cd7fcb-d45b-43ae-a99f-ad4ccfcd9032,f3afaab8-8c3d-4e49-a299-af9bdf6027b2"
click at [88, 70] on input "text" at bounding box center [102, 70] width 28 height 10
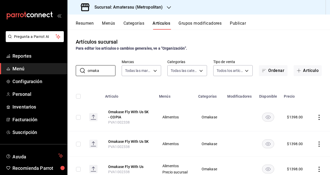
scroll to position [19, 0]
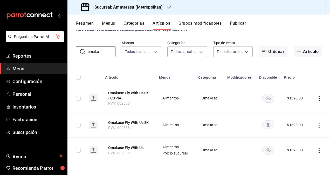
type input "omaka"
click at [317, 100] on icon "actions" at bounding box center [319, 98] width 5 height 5
click at [292, 114] on li "Editar" at bounding box center [295, 110] width 31 height 11
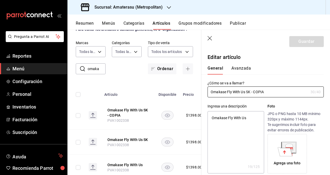
type textarea "x"
type input "$1398.00"
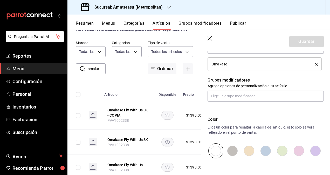
scroll to position [209, 0]
click at [251, 99] on input "text" at bounding box center [266, 95] width 116 height 11
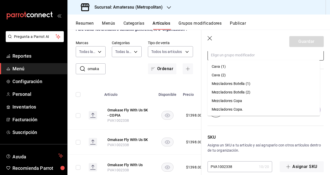
scroll to position [248, 0]
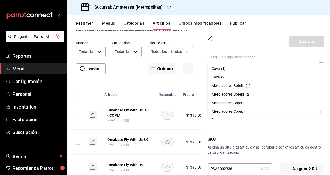
click at [279, 129] on div "SKU Asigna un SKU a tu artículo y así agruparlo con otros artículos dentro de t…" at bounding box center [263, 146] width 123 height 55
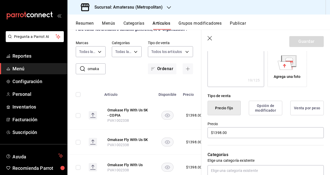
scroll to position [0, 0]
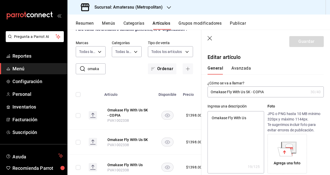
click at [238, 70] on button "Avanzada" at bounding box center [241, 70] width 19 height 9
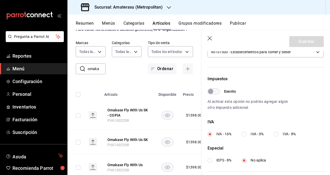
scroll to position [12, 0]
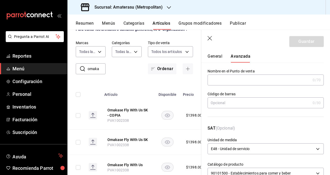
click at [208, 36] on icon "button" at bounding box center [210, 38] width 5 height 5
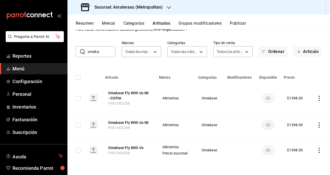
click at [209, 40] on main "Artículos sucursal Para editar los artículos o cambios generales, ve a “Organiz…" at bounding box center [199, 102] width 263 height 145
click at [317, 150] on icon "actions" at bounding box center [319, 150] width 5 height 5
click at [288, 140] on icon at bounding box center [287, 140] width 6 height 6
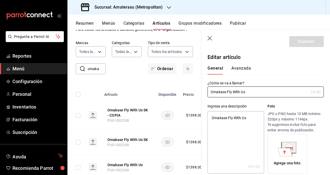
type textarea "x"
type input "$1398.00"
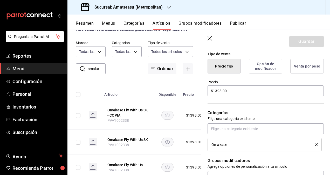
scroll to position [129, 0]
click at [267, 64] on button "Opción de modificador" at bounding box center [266, 65] width 34 height 15
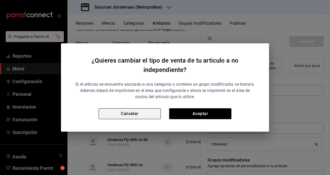
click at [133, 113] on button "Cancelar" at bounding box center [130, 113] width 62 height 11
type textarea "x"
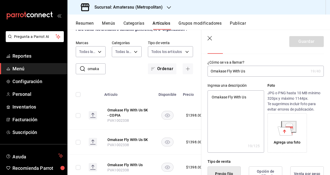
scroll to position [25, 0]
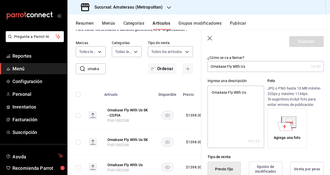
click at [213, 38] on icon "button" at bounding box center [210, 38] width 5 height 5
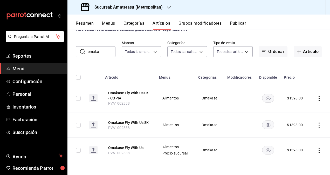
click at [243, 22] on button "Publicar" at bounding box center [238, 25] width 16 height 9
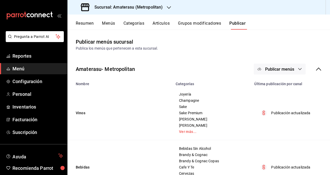
click at [280, 67] on span "Publicar menús" at bounding box center [279, 69] width 29 height 5
click at [271, 80] on li "Punto de venta" at bounding box center [276, 86] width 48 height 15
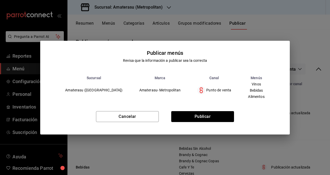
click at [213, 110] on div "Cancelar Publicar" at bounding box center [165, 119] width 250 height 32
click at [198, 117] on button "Publicar" at bounding box center [202, 116] width 63 height 11
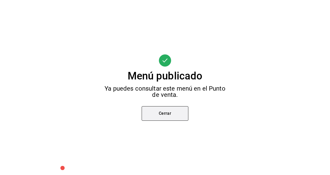
click at [177, 113] on button "Cerrar" at bounding box center [165, 113] width 47 height 15
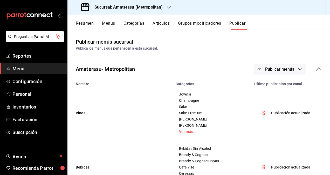
click at [155, 24] on button "Artículos" at bounding box center [161, 25] width 17 height 9
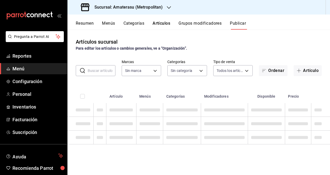
type input "e4cd7fcb-d45b-43ae-a99f-ad4ccfcd9032,f3afaab8-8c3d-4e49-a299-af9bdf6027b2"
click at [98, 68] on input "text" at bounding box center [102, 70] width 28 height 10
type input "omaka"
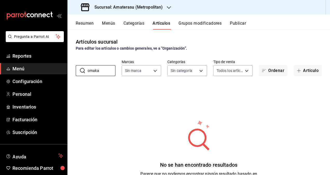
type input "e4cd7fcb-d45b-43ae-a99f-ad4ccfcd9032,f3afaab8-8c3d-4e49-a299-af9bdf6027b2"
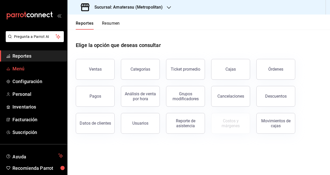
click at [36, 72] on link "Menú" at bounding box center [33, 68] width 67 height 11
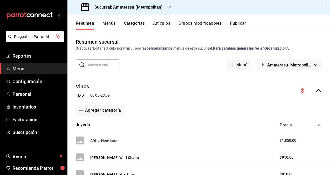
click at [169, 23] on button "Artículos" at bounding box center [161, 25] width 17 height 9
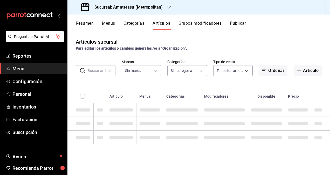
click at [98, 66] on input "text" at bounding box center [102, 70] width 28 height 10
type input "omaka"
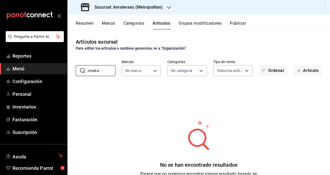
type input "e4cd7fcb-d45b-43ae-a99f-ad4ccfcd9032,f3afaab8-8c3d-4e49-a299-af9bdf6027b2"
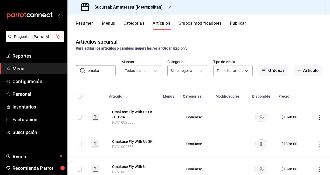
scroll to position [19, 0]
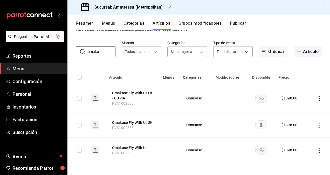
click at [317, 97] on icon "actions" at bounding box center [319, 98] width 5 height 5
click at [298, 110] on span "Editar" at bounding box center [300, 110] width 14 height 5
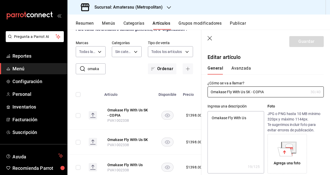
type textarea "x"
type input "$1398.00"
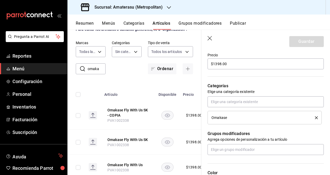
scroll to position [162, 0]
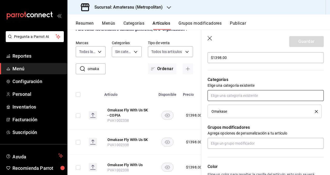
click at [240, 92] on input "text" at bounding box center [266, 95] width 116 height 11
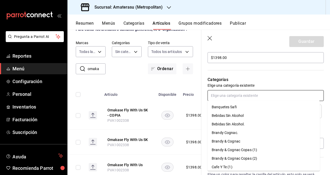
click at [240, 92] on input "text" at bounding box center [266, 95] width 116 height 11
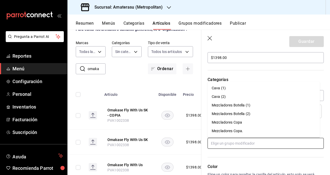
click at [247, 139] on input "text" at bounding box center [266, 143] width 116 height 11
click at [236, 36] on header "Guardar" at bounding box center [266, 40] width 129 height 21
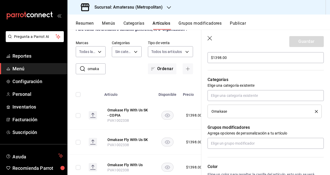
click at [212, 36] on icon "button" at bounding box center [210, 38] width 5 height 5
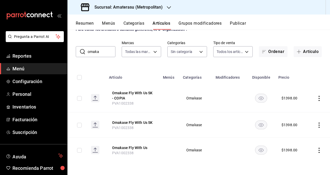
click at [212, 36] on div "Artículos sucursal Para editar los artículos o cambios generales, ve a “Organiz…" at bounding box center [199, 102] width 263 height 145
click at [317, 150] on icon "actions" at bounding box center [319, 150] width 5 height 5
click at [303, 143] on li "Editar" at bounding box center [295, 140] width 31 height 11
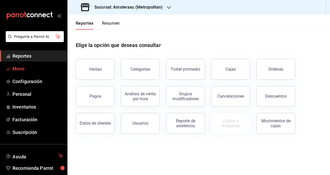
click at [29, 72] on span "Menú" at bounding box center [37, 68] width 51 height 7
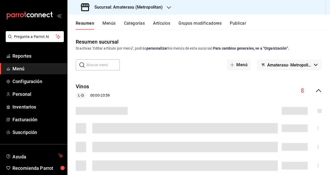
click at [163, 29] on button "Artículos" at bounding box center [161, 25] width 17 height 9
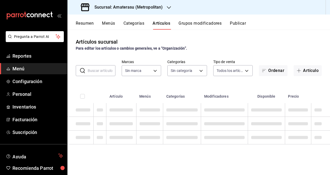
click at [165, 22] on button "Artículos" at bounding box center [162, 25] width 18 height 9
click at [104, 69] on input "text" at bounding box center [102, 70] width 28 height 10
type input "omaka"
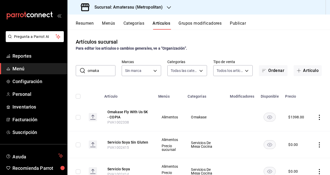
type input "087d9878-8a04-48ff-ab24-0b3ef0fdf69f,f9a59ea1-282a-4f27-8dee-44d2a5bc8fe2,3473a…"
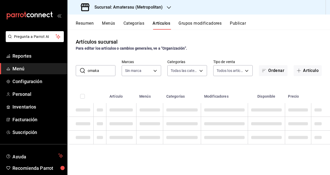
type input "e4cd7fcb-d45b-43ae-a99f-ad4ccfcd9032,f3afaab8-8c3d-4e49-a299-af9bdf6027b2"
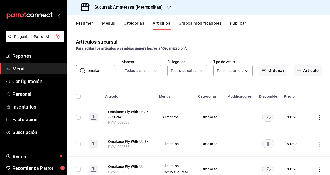
scroll to position [19, 0]
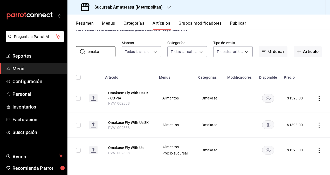
click at [317, 150] on icon "actions" at bounding box center [319, 150] width 5 height 5
click at [298, 142] on span "Editar" at bounding box center [300, 139] width 14 height 5
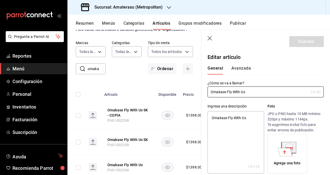
type textarea "x"
type input "$1398.00"
type input "E48"
type input "90101500"
radio input "true"
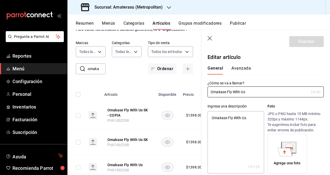
radio input "true"
type input "143ec4ea-86ce-4fab-8ece-526d57b4e5ee,808fc089-436b-456a-b6cb-ba244fb1f66e,83ea9…"
click at [241, 69] on button "Avanzada" at bounding box center [241, 70] width 19 height 9
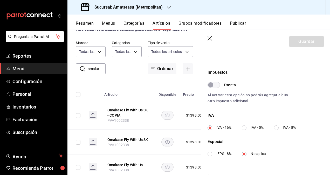
scroll to position [197, 0]
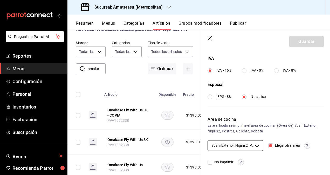
click at [255, 144] on body "Pregunta a Parrot AI Reportes Menú Configuración Personal Inventarios Facturaci…" at bounding box center [165, 87] width 330 height 175
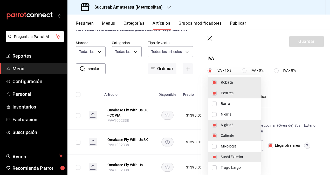
click at [217, 124] on input "checkbox" at bounding box center [214, 125] width 5 height 5
checkbox input "false"
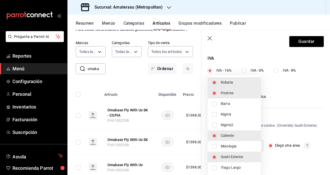
click at [212, 157] on li "Sushi Exterior" at bounding box center [234, 157] width 53 height 11
type input "83ea9905-e90f-43fe-aec3-8347e68af531,a76c9a18-a900-425a-9789-f0ba6b19ecad,fb3d8…"
checkbox input "false"
drag, startPoint x: 330, startPoint y: 131, endPoint x: 331, endPoint y: 142, distance: 10.7
click at [330, 142] on html "Pregunta a Parrot AI Reportes Menú Configuración Personal Inventarios Facturaci…" at bounding box center [165, 87] width 330 height 175
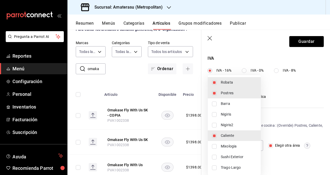
click at [216, 128] on li "Nigiris2" at bounding box center [234, 125] width 53 height 11
type input "808fc089-436b-456a-b6cb-ba244fb1f66e,83ea9905-e90f-43fe-aec3-8347e68af531,a76c9…"
checkbox input "true"
click at [216, 128] on li "Nigiris2" at bounding box center [234, 125] width 53 height 11
type input "83ea9905-e90f-43fe-aec3-8347e68af531,a76c9a18-a900-425a-9789-f0ba6b19ecad,fb3d8…"
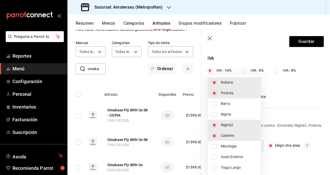
checkbox input "false"
click at [216, 118] on li "Nigiris" at bounding box center [234, 114] width 53 height 11
type input "21bd2212-c03c-4fdc-a7a7-128866a2837d,83ea9905-e90f-43fe-aec3-8347e68af531,a76c9…"
checkbox input "true"
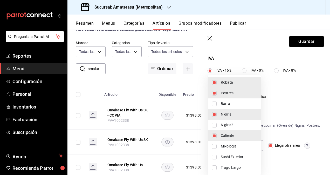
click at [213, 125] on input "checkbox" at bounding box center [214, 125] width 5 height 5
checkbox input "true"
type input "21bd2212-c03c-4fdc-a7a7-128866a2837d,808fc089-436b-456a-b6cb-ba244fb1f66e,83ea9…"
click at [305, 41] on div at bounding box center [165, 87] width 330 height 175
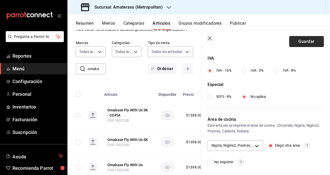
click at [301, 41] on button "Guardar" at bounding box center [307, 41] width 35 height 11
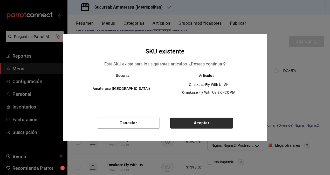
click at [210, 119] on button "Aceptar" at bounding box center [201, 123] width 63 height 11
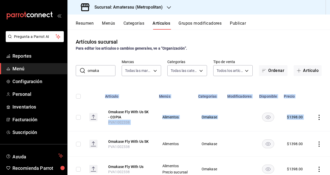
drag, startPoint x: 313, startPoint y: 81, endPoint x: 316, endPoint y: 123, distance: 42.2
click at [316, 123] on div "Artículos sucursal Para editar los artículos o cambios generales, ve a “Organiz…" at bounding box center [199, 102] width 263 height 145
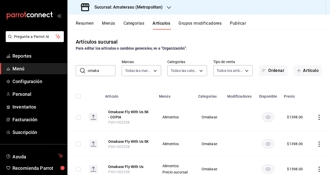
click at [296, 55] on div "Artículos sucursal Para editar los artículos o cambios generales, ve a “Organiz…" at bounding box center [199, 102] width 263 height 145
